Goal: Task Accomplishment & Management: Use online tool/utility

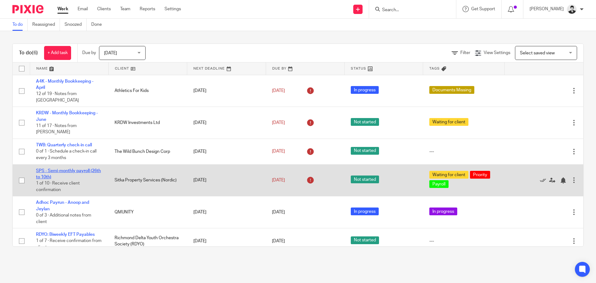
click at [55, 169] on link "SPS - Semi-monthly payroll (26th to 10th)" at bounding box center [68, 174] width 65 height 11
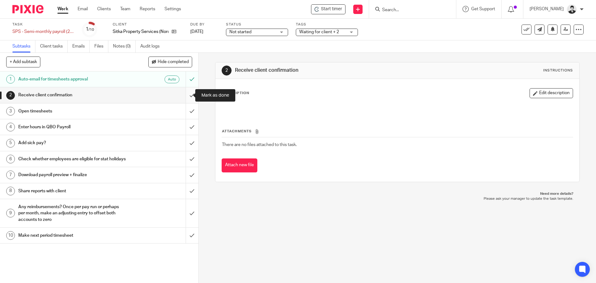
click at [185, 95] on input "submit" at bounding box center [99, 95] width 198 height 16
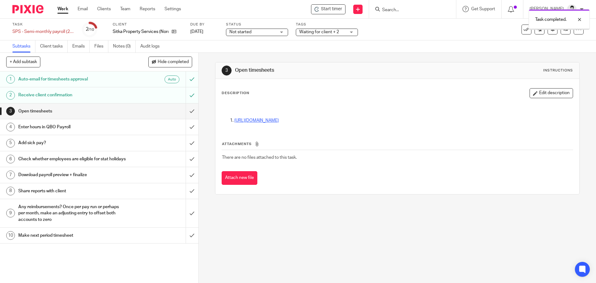
click at [257, 120] on link "https://docs.google.com/spreadsheets/d/1WmwuEV-Iwb4rtnUEwl_c6IM0ic4Q1XrK9Hqm7Yt…" at bounding box center [256, 120] width 44 height 4
click at [188, 110] on input "submit" at bounding box center [99, 111] width 198 height 16
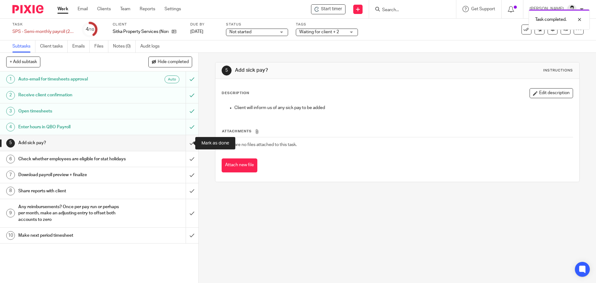
click at [188, 142] on input "submit" at bounding box center [99, 143] width 198 height 16
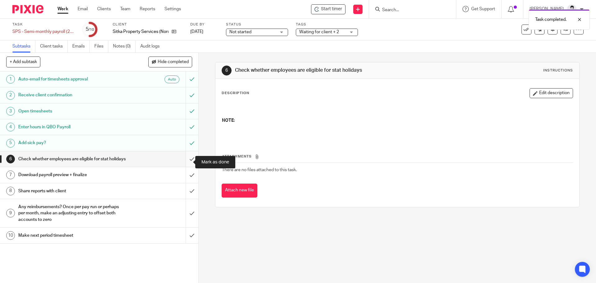
click at [185, 161] on input "submit" at bounding box center [99, 159] width 198 height 16
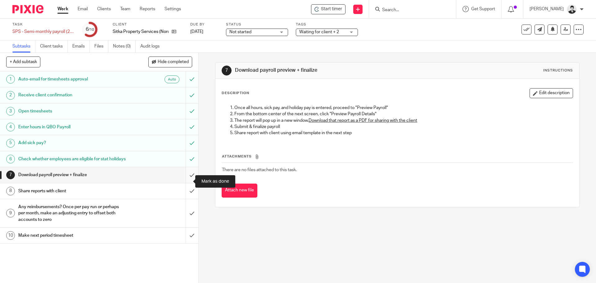
click at [189, 178] on input "submit" at bounding box center [99, 175] width 198 height 16
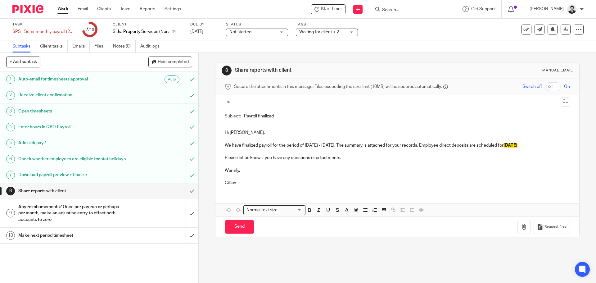
click at [241, 100] on input "text" at bounding box center [397, 101] width 322 height 7
drag, startPoint x: 547, startPoint y: 145, endPoint x: 519, endPoint y: 147, distance: 28.7
click at [519, 147] on p "We have finalized payroll for the period of July26th - August 10th. The summary…" at bounding box center [397, 146] width 345 height 6
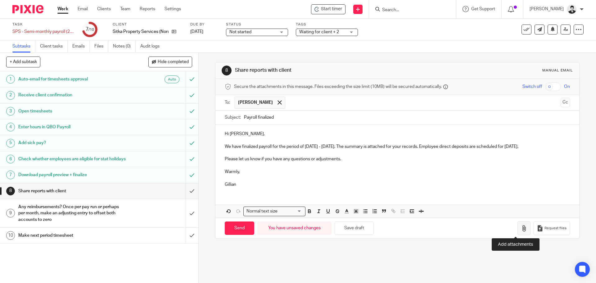
click at [518, 224] on button "button" at bounding box center [524, 228] width 13 height 14
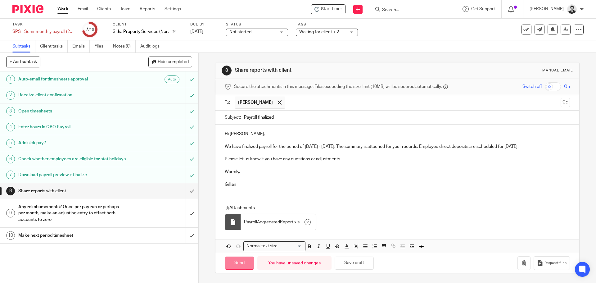
click at [237, 265] on input "Send" at bounding box center [240, 263] width 30 height 13
type input "Sent"
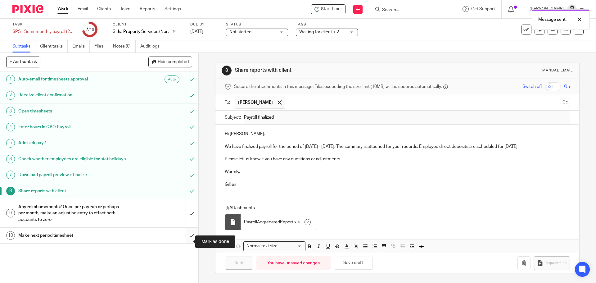
click at [189, 238] on input "submit" at bounding box center [99, 236] width 198 height 16
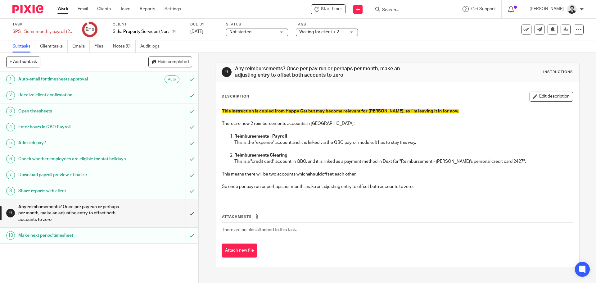
click at [318, 29] on div "Waiting for client + 2" at bounding box center [327, 32] width 62 height 7
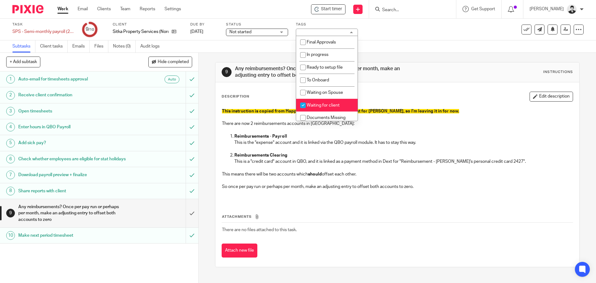
click at [332, 104] on span "Waiting for client" at bounding box center [323, 105] width 33 height 4
checkbox input "false"
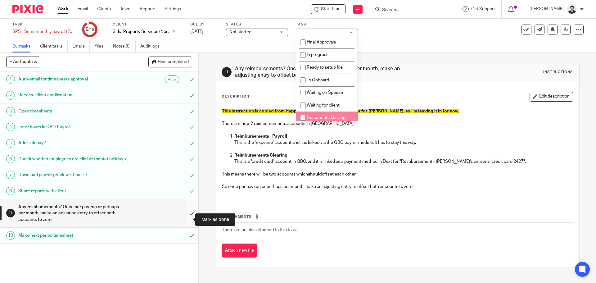
click at [183, 216] on input "submit" at bounding box center [99, 213] width 198 height 28
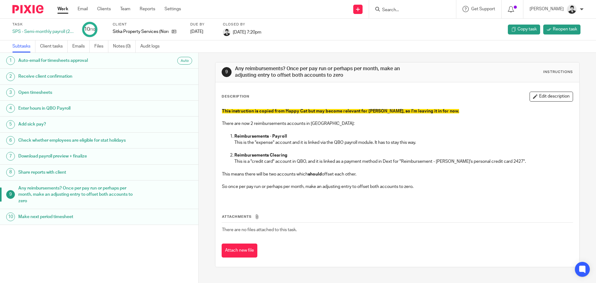
click at [64, 9] on link "Work" at bounding box center [62, 9] width 11 height 6
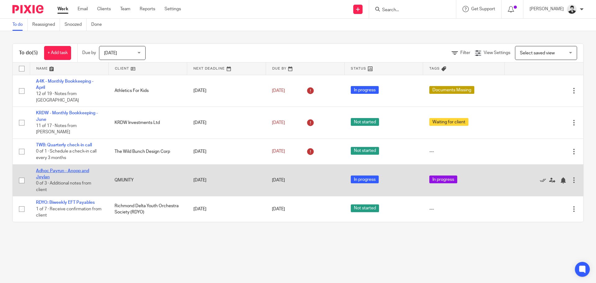
click at [64, 169] on link "Adhoc Payrun - Anoop and Jeylan" at bounding box center [62, 174] width 53 height 11
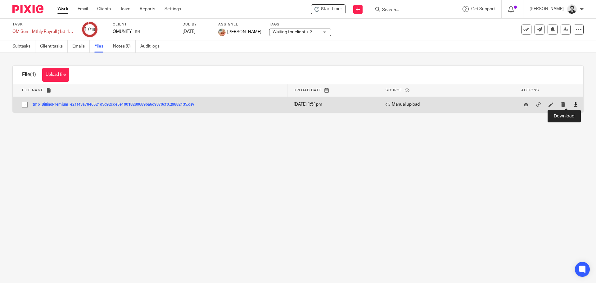
click at [574, 104] on icon at bounding box center [576, 104] width 5 height 5
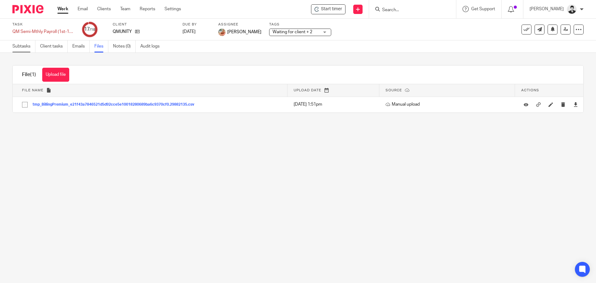
click at [25, 49] on link "Subtasks" at bounding box center [23, 46] width 23 height 12
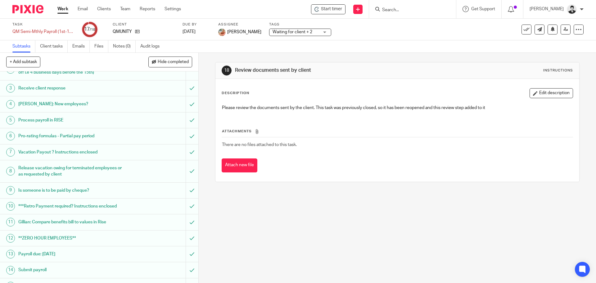
scroll to position [88, 0]
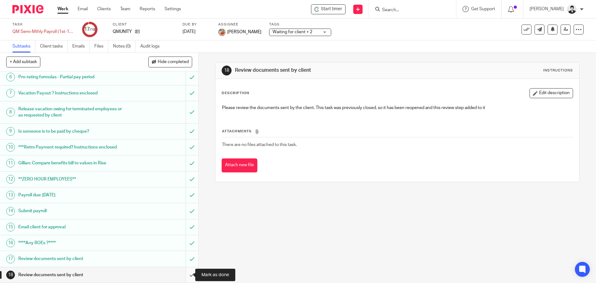
click at [185, 275] on input "submit" at bounding box center [99, 275] width 198 height 16
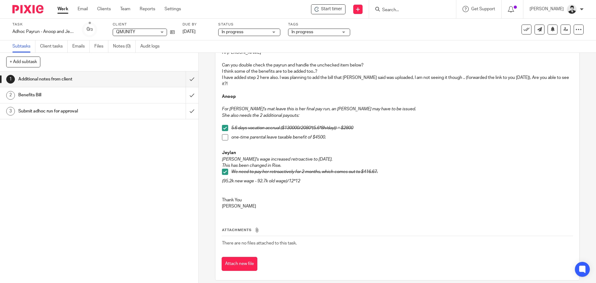
scroll to position [56, 0]
click at [139, 96] on div "Benefits Bill" at bounding box center [98, 94] width 161 height 9
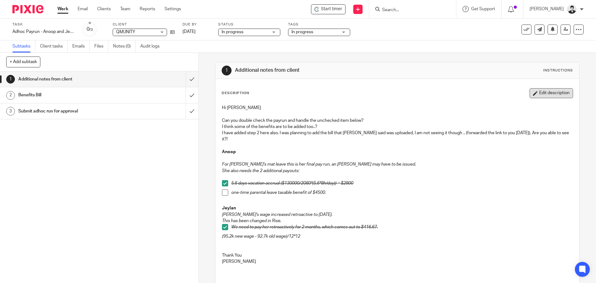
click at [539, 91] on button "Edit description" at bounding box center [551, 93] width 43 height 10
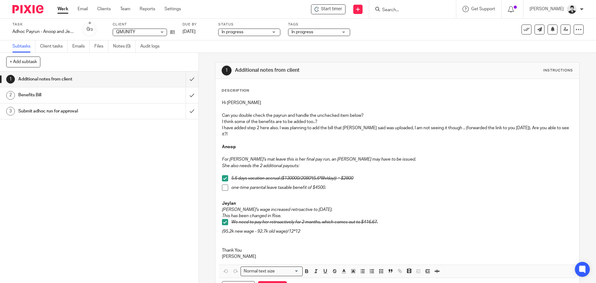
click at [327, 235] on p at bounding box center [397, 241] width 351 height 13
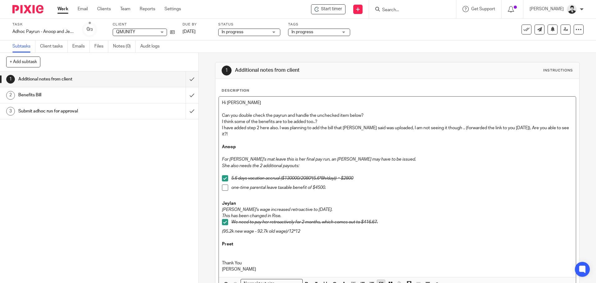
click at [380, 281] on icon "button" at bounding box center [382, 284] width 6 height 6
click at [360, 175] on p "5.6 days vacation accrual ($130000/2080*(5.6*8h/day)) = $2800" at bounding box center [401, 178] width 341 height 6
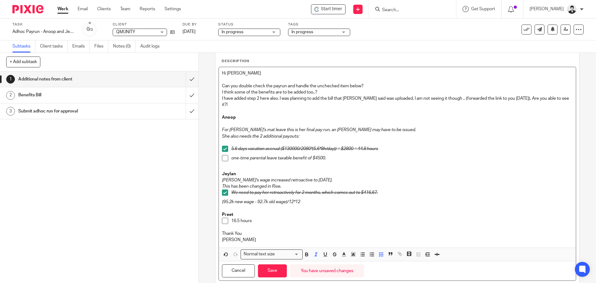
scroll to position [40, 0]
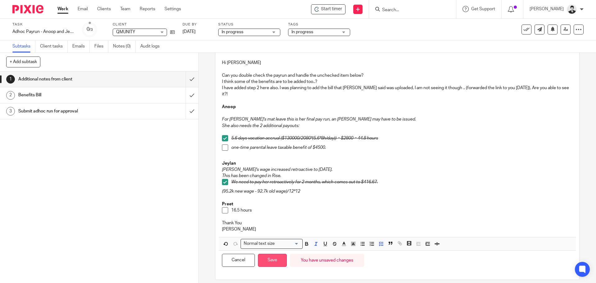
click at [267, 254] on button "Save" at bounding box center [272, 260] width 29 height 13
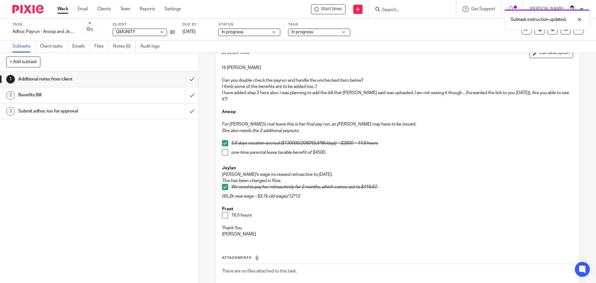
scroll to position [43, 0]
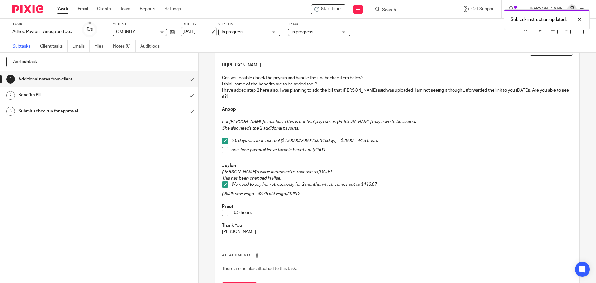
drag, startPoint x: 202, startPoint y: 38, endPoint x: 196, endPoint y: 35, distance: 6.8
click at [202, 38] on div "Task Adhoc Payrun - Anoop and Jeylan Save Adhoc Payrun - Anoop and Jeylan 0 /3 …" at bounding box center [298, 30] width 596 height 22
click at [193, 32] on link "Aug 12, 2025" at bounding box center [197, 32] width 28 height 7
click at [297, 33] on span "In progress" at bounding box center [303, 32] width 22 height 4
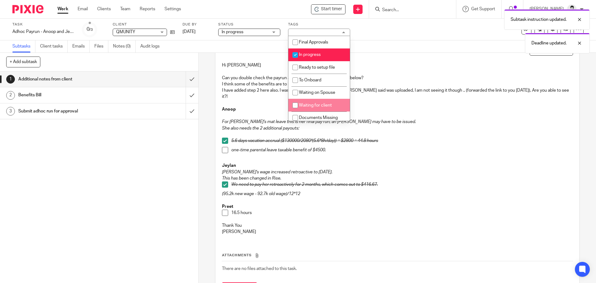
click at [318, 107] on span "Waiting for client" at bounding box center [315, 105] width 33 height 4
checkbox input "true"
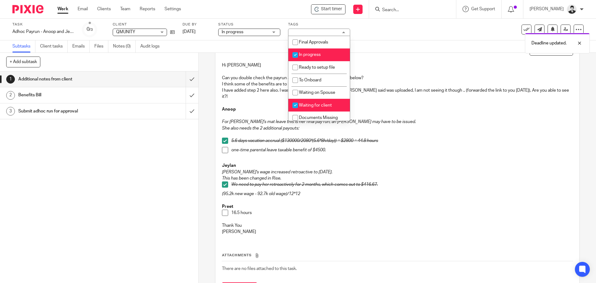
click at [66, 10] on link "Work" at bounding box center [62, 9] width 11 height 6
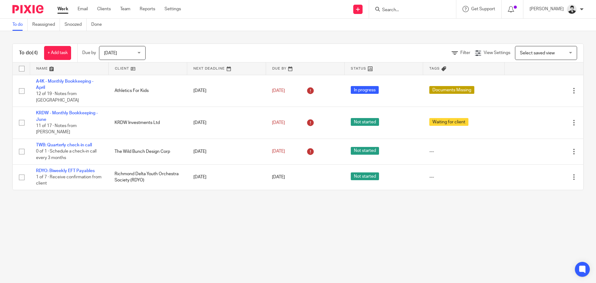
click at [392, 7] on input "Search" at bounding box center [410, 10] width 56 height 6
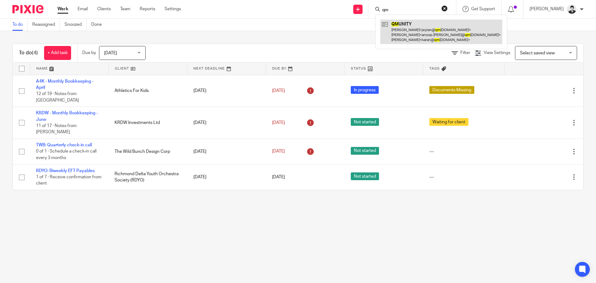
type input "qm"
click at [422, 36] on link at bounding box center [441, 32] width 122 height 25
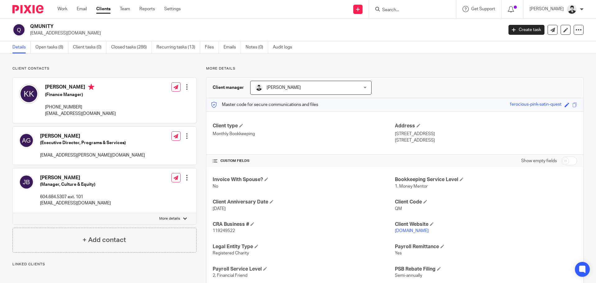
click at [54, 46] on link "Open tasks (8)" at bounding box center [51, 47] width 33 height 12
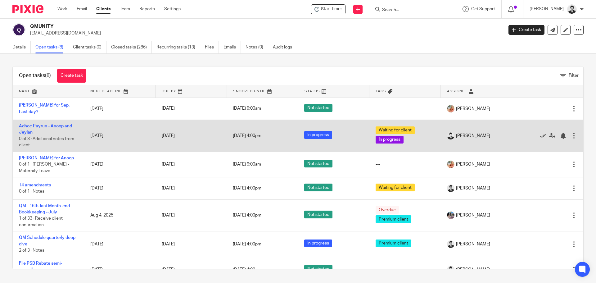
click at [61, 125] on link "Adhoc Payrun - Anoop and Jeylan" at bounding box center [45, 129] width 53 height 11
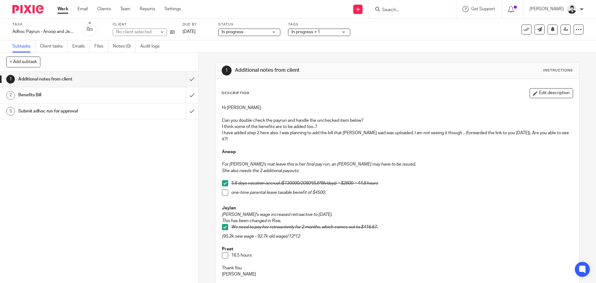
click at [84, 94] on h1 "Benefits Bill" at bounding box center [71, 94] width 107 height 9
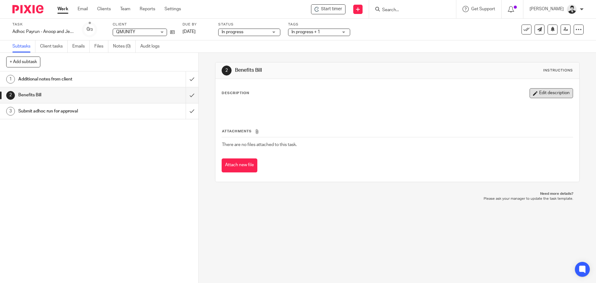
click at [562, 89] on button "Edit description" at bounding box center [551, 93] width 43 height 10
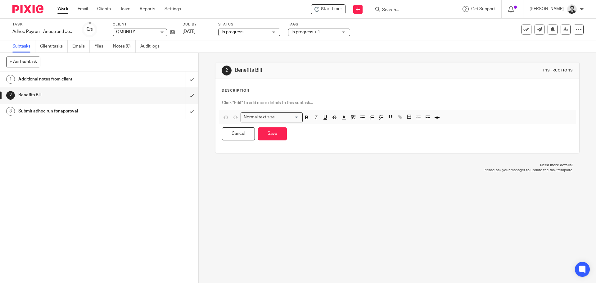
click at [238, 109] on div at bounding box center [397, 104] width 357 height 14
click at [379, 116] on icon "button" at bounding box center [382, 118] width 6 height 6
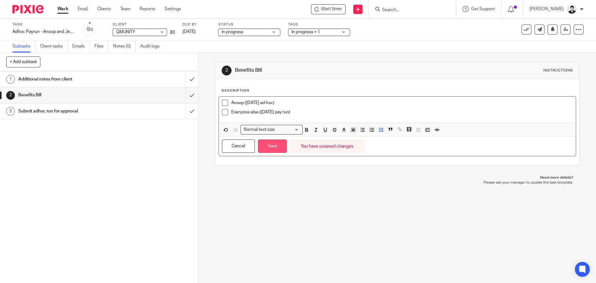
click at [266, 144] on button "Save" at bounding box center [272, 145] width 29 height 13
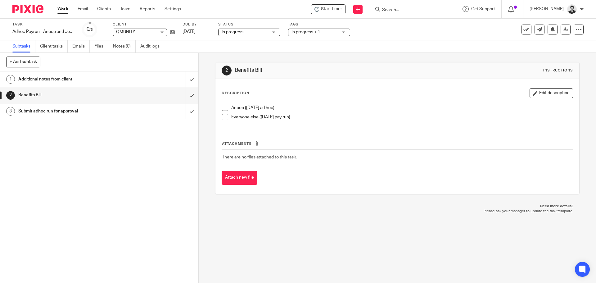
click at [222, 106] on span at bounding box center [225, 108] width 6 height 6
drag, startPoint x: 535, startPoint y: 89, endPoint x: 509, endPoint y: 97, distance: 27.0
click at [535, 89] on button "Edit description" at bounding box center [551, 93] width 43 height 10
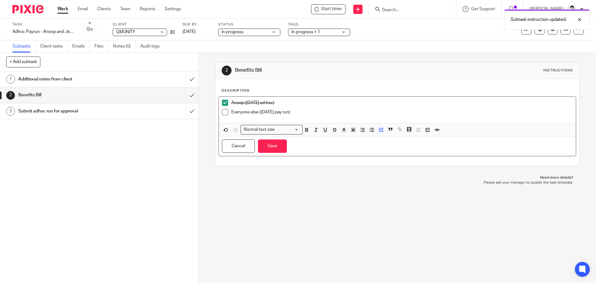
click at [308, 116] on div "Everyone else (Aug 31 pay run)" at bounding box center [401, 113] width 341 height 9
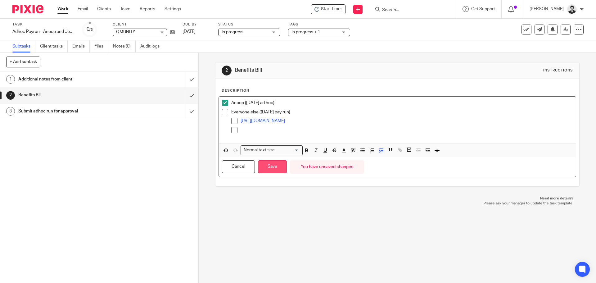
click at [273, 168] on button "Save" at bounding box center [272, 166] width 29 height 13
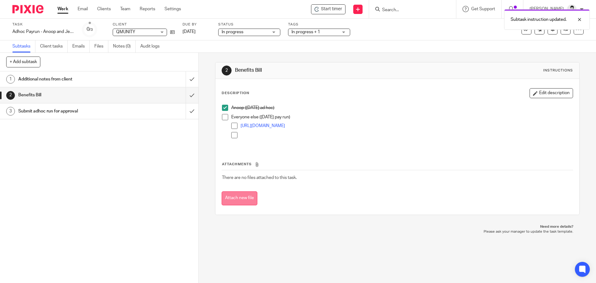
click at [245, 201] on button "Attach new file" at bounding box center [240, 198] width 36 height 14
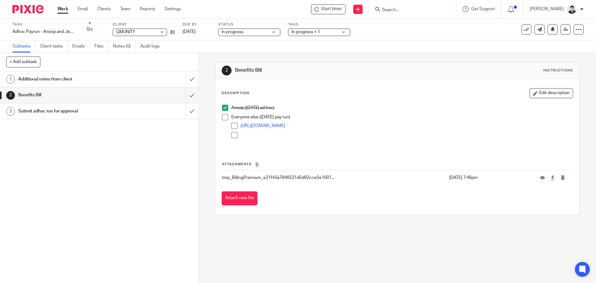
drag, startPoint x: 265, startPoint y: 211, endPoint x: 246, endPoint y: 227, distance: 25.6
click at [266, 211] on div "Description Edit description Anoop ([DATE] ad hoc) Everyone else ([DATE] pay ru…" at bounding box center [398, 147] width 364 height 136
click at [139, 74] on link "1 Additional notes from client" at bounding box center [93, 79] width 186 height 16
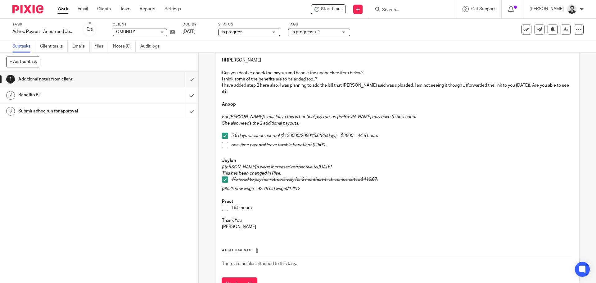
scroll to position [52, 0]
